Goal: Check status: Check status

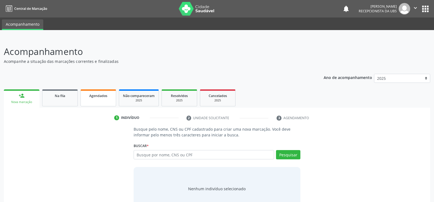
click at [92, 96] on span "Agendados" at bounding box center [98, 96] width 18 height 5
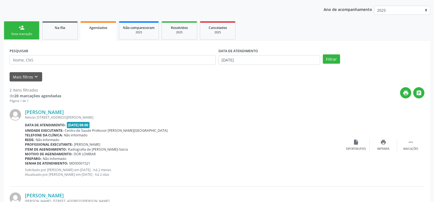
scroll to position [36, 0]
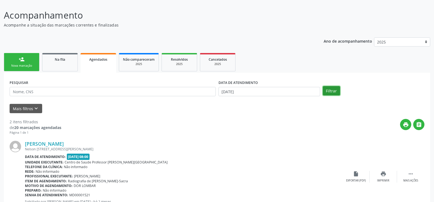
click at [327, 91] on button "Filtrar" at bounding box center [331, 90] width 17 height 9
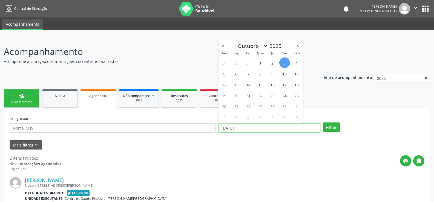
click at [253, 130] on input "[DATE]" at bounding box center [269, 127] width 102 height 9
click at [285, 106] on span "31" at bounding box center [284, 106] width 11 height 11
type input "[DATE]"
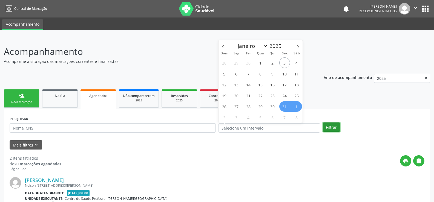
click at [330, 128] on button "Filtrar" at bounding box center [331, 127] width 17 height 9
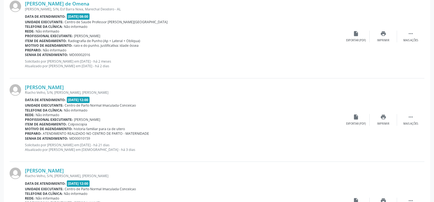
scroll to position [1177, 0]
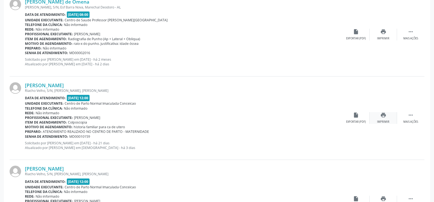
click at [382, 121] on div "Imprimir" at bounding box center [383, 122] width 12 height 4
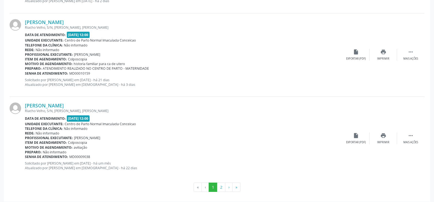
scroll to position [1243, 0]
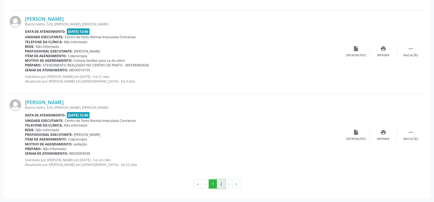
click at [221, 183] on button "2" at bounding box center [221, 184] width 8 height 9
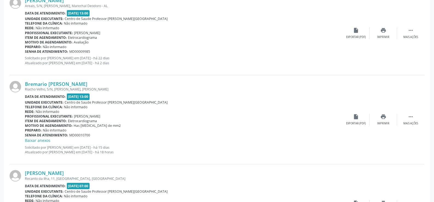
scroll to position [167, 0]
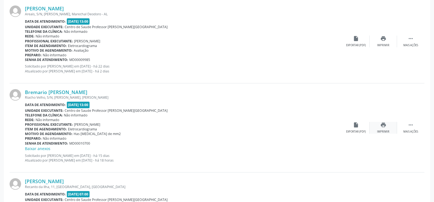
click at [383, 126] on icon "print" at bounding box center [383, 125] width 6 height 6
click at [409, 125] on icon "" at bounding box center [410, 125] width 6 height 6
click at [383, 124] on icon "edit" at bounding box center [383, 125] width 6 height 6
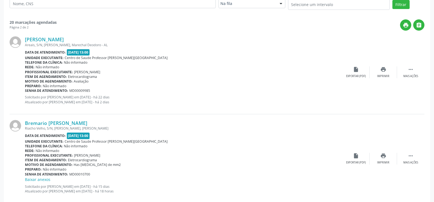
scroll to position [128, 0]
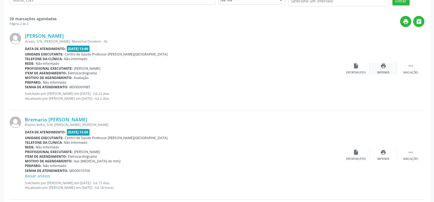
click at [383, 68] on icon "print" at bounding box center [383, 66] width 6 height 6
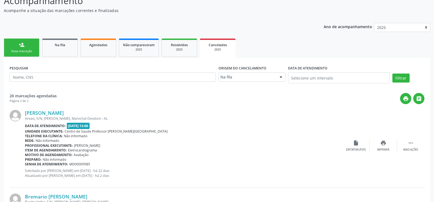
scroll to position [46, 0]
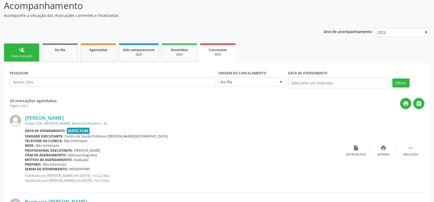
click at [28, 52] on link "person_add Nova marcação" at bounding box center [22, 53] width 36 height 18
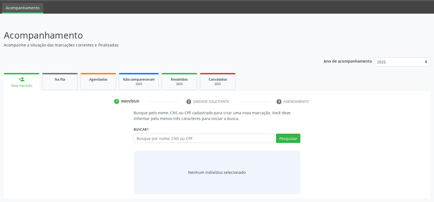
scroll to position [16, 0]
click at [143, 141] on input "text" at bounding box center [204, 138] width 140 height 9
